Goal: Book appointment/travel/reservation

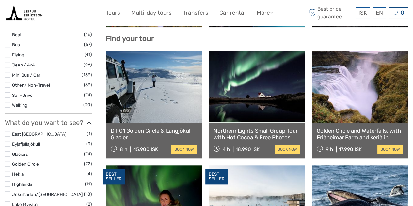
scroll to position [209, 0]
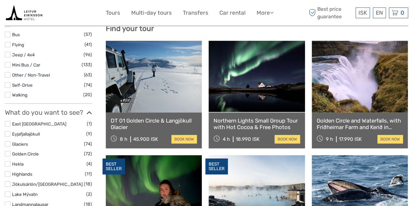
select select
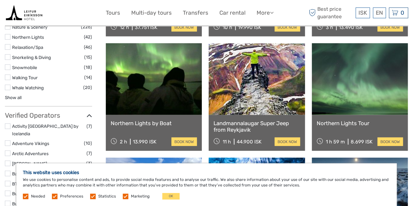
scroll to position [666, 0]
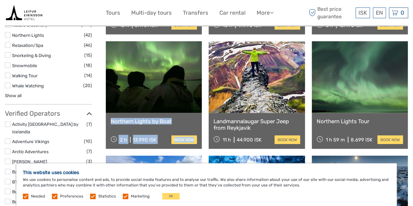
drag, startPoint x: 206, startPoint y: 100, endPoint x: 179, endPoint y: 91, distance: 28.6
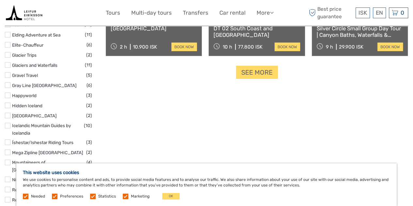
scroll to position [860, 0]
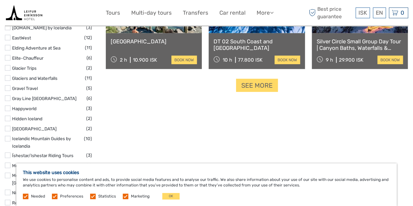
click at [8, 65] on label at bounding box center [8, 68] width 6 height 6
click at [0, 0] on input "checkbox" at bounding box center [0, 0] width 0 height 0
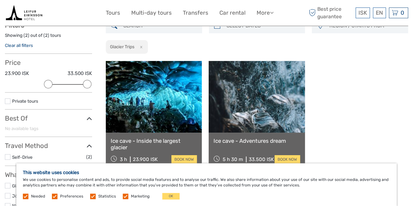
scroll to position [37, 0]
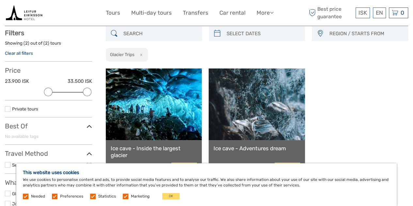
click at [152, 102] on link at bounding box center [154, 104] width 96 height 72
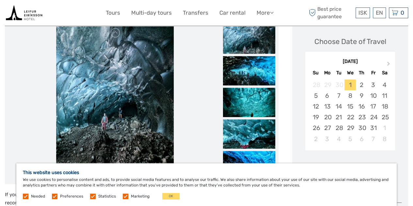
scroll to position [89, 0]
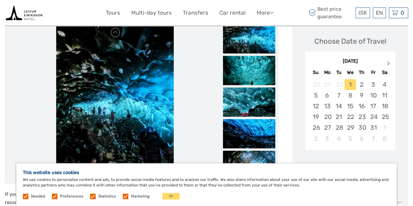
click at [388, 62] on span "Next Month" at bounding box center [388, 64] width 0 height 9
click at [311, 64] on span "Previous Month" at bounding box center [311, 64] width 0 height 9
click at [310, 64] on div "[DATE]" at bounding box center [350, 61] width 90 height 7
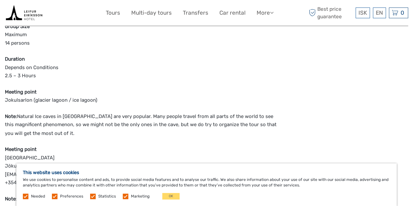
scroll to position [486, 0]
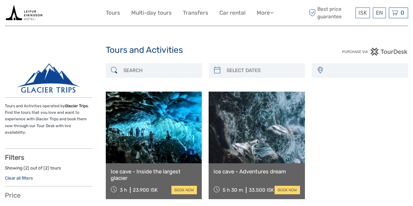
select select
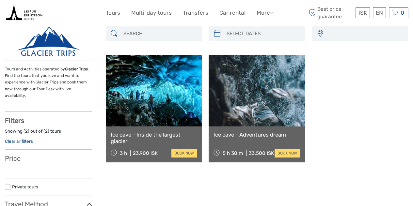
select select
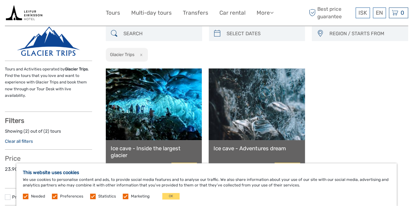
scroll to position [0, 0]
click at [160, 108] on link at bounding box center [154, 104] width 96 height 72
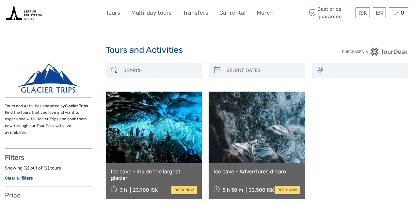
select select
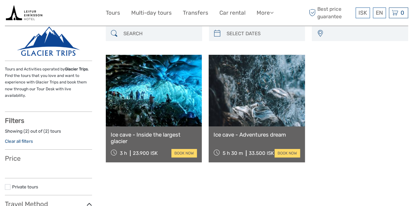
select select
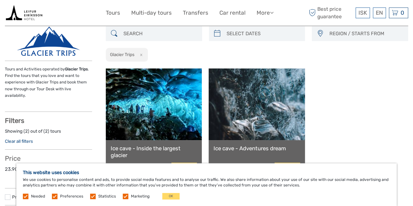
scroll to position [0, 0]
click at [248, 113] on link at bounding box center [256, 104] width 96 height 72
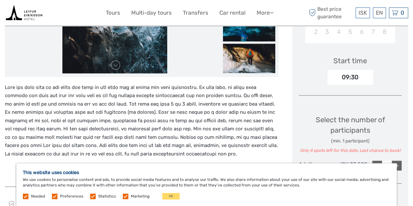
scroll to position [196, 0]
click at [248, 113] on p at bounding box center [141, 120] width 273 height 75
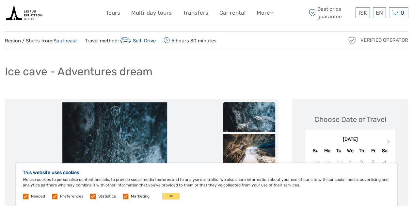
scroll to position [0, 0]
